Goal: Find specific page/section: Find specific page/section

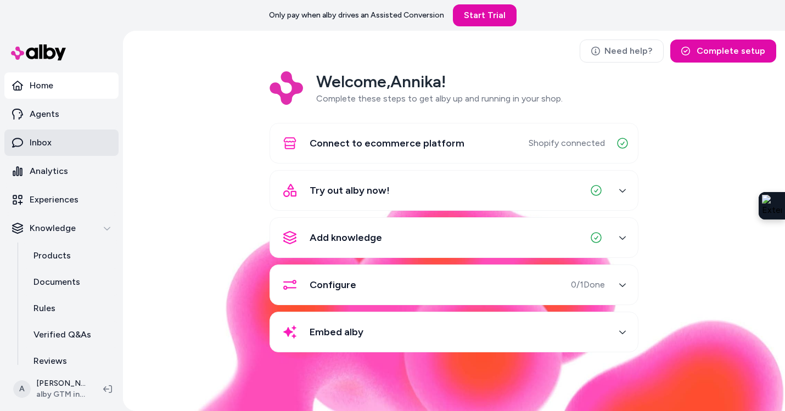
click at [64, 138] on link "Inbox" at bounding box center [61, 143] width 114 height 26
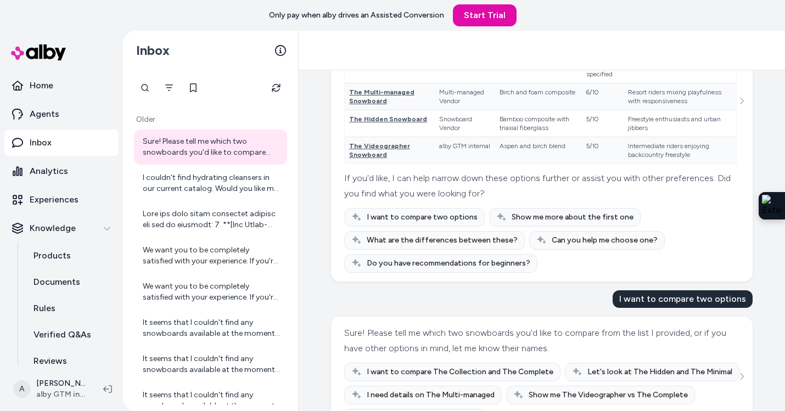
scroll to position [805, 0]
